Goal: Information Seeking & Learning: Learn about a topic

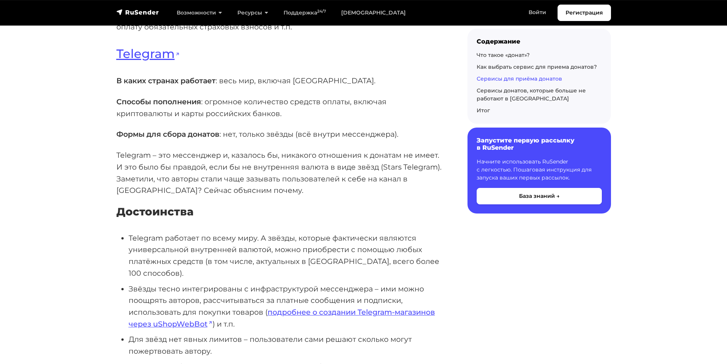
scroll to position [1908, 0]
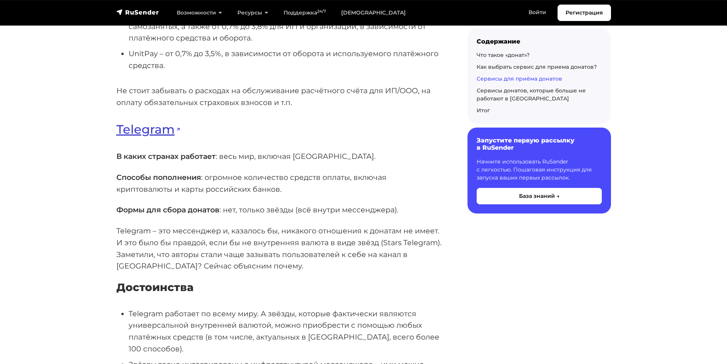
click at [158, 130] on link "Telegram" at bounding box center [147, 129] width 63 height 15
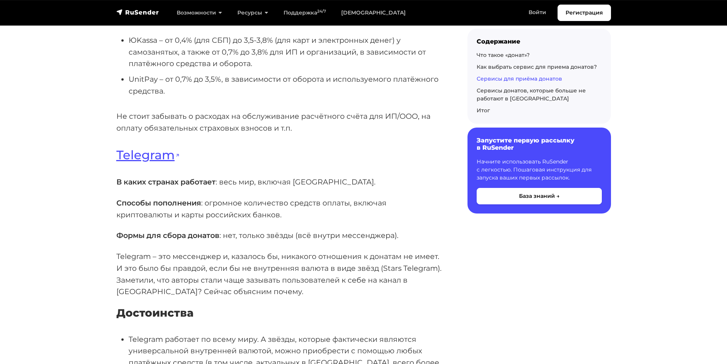
scroll to position [1832, 0]
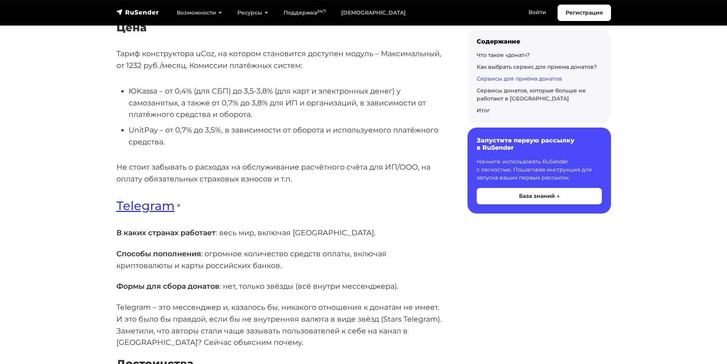
click at [155, 209] on link "Telegram" at bounding box center [147, 205] width 63 height 15
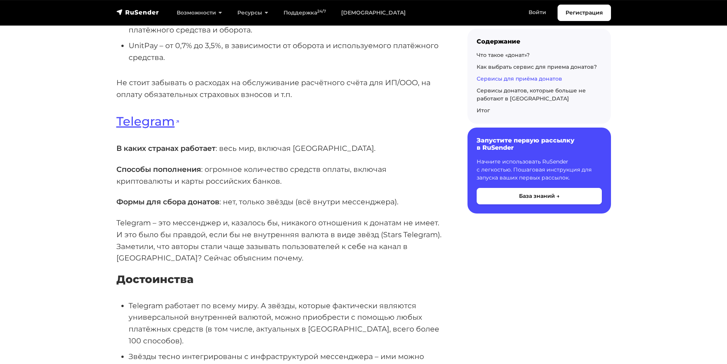
scroll to position [1984, 0]
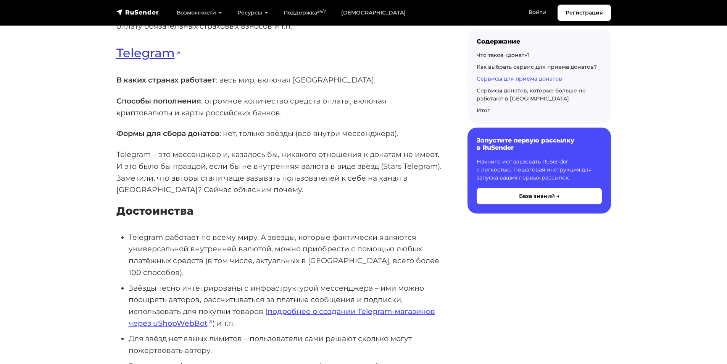
click at [140, 56] on link "Telegram" at bounding box center [147, 52] width 63 height 15
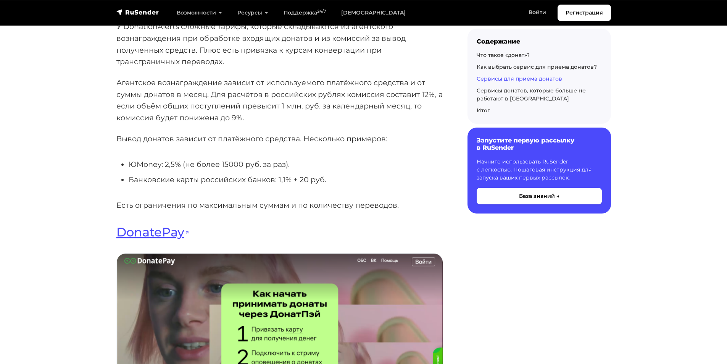
scroll to position [5572, 0]
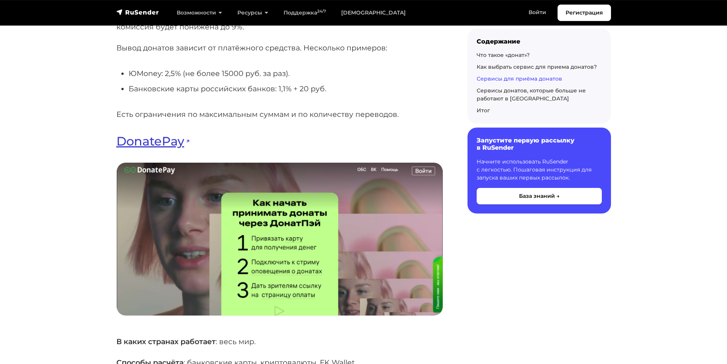
click at [163, 134] on link "DonatePay" at bounding box center [152, 141] width 73 height 15
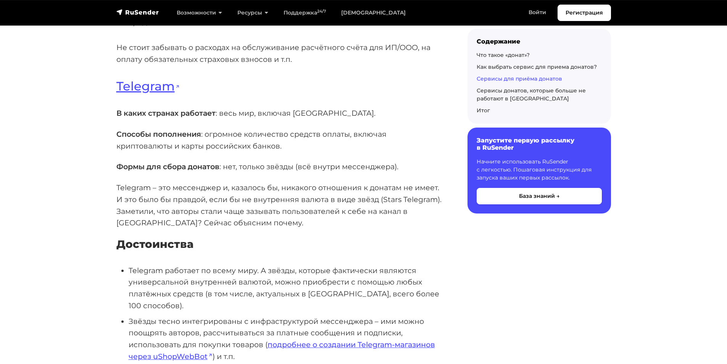
scroll to position [1946, 0]
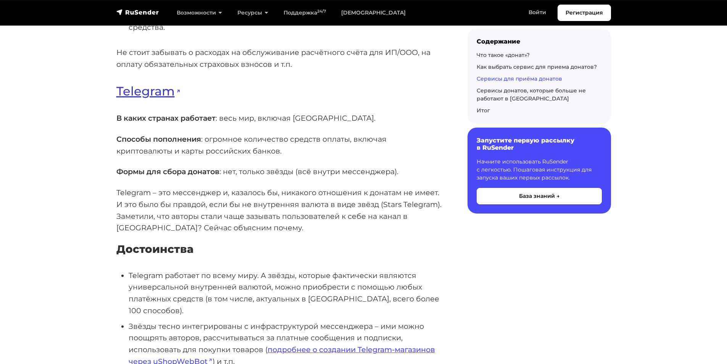
click at [163, 90] on link "Telegram" at bounding box center [147, 91] width 63 height 15
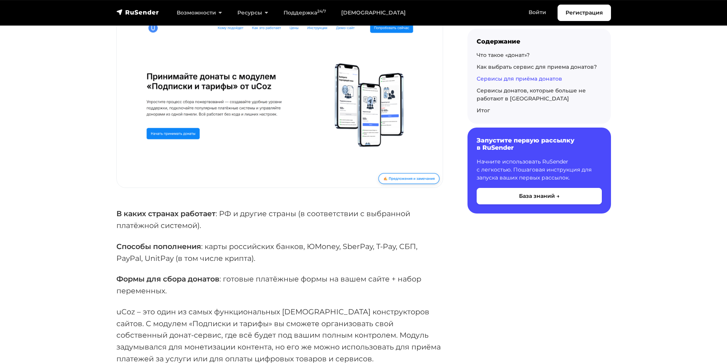
scroll to position [1069, 0]
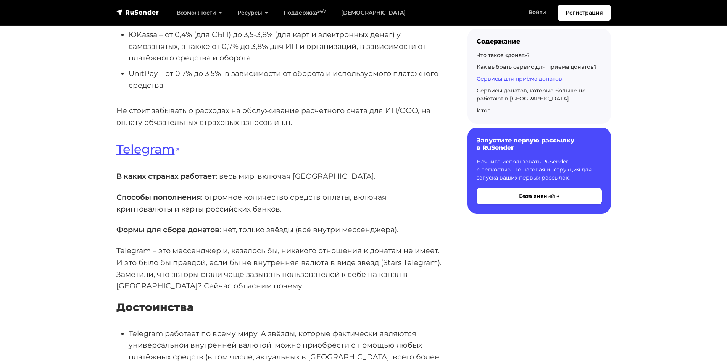
scroll to position [1908, 0]
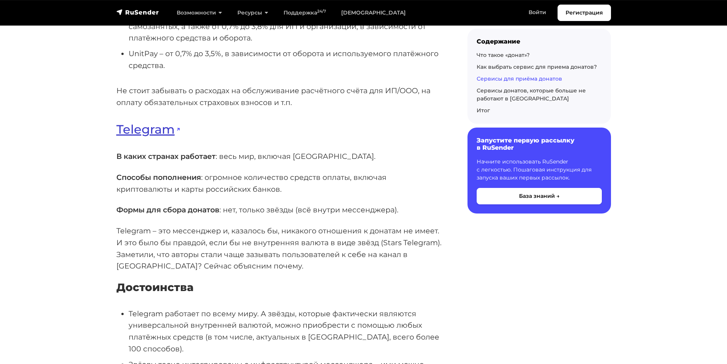
click at [163, 132] on link "Telegram" at bounding box center [147, 129] width 63 height 15
